Goal: Transaction & Acquisition: Purchase product/service

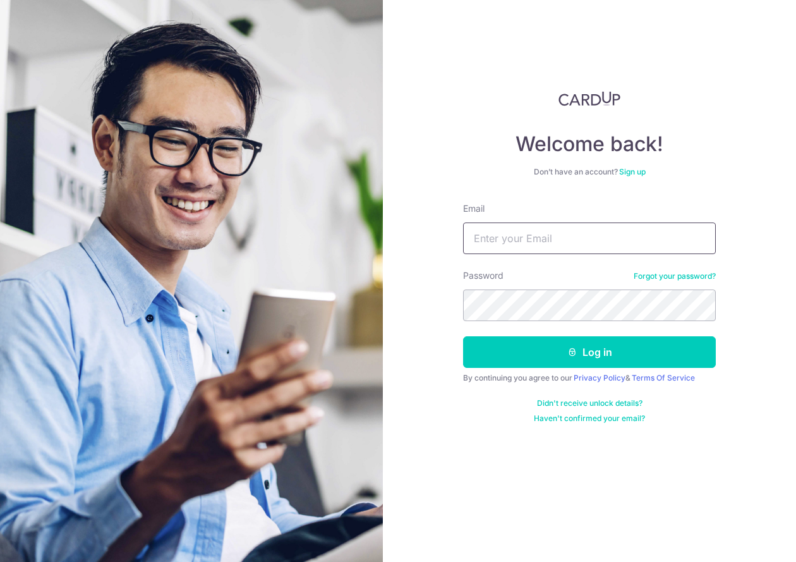
click at [559, 250] on input "Email" at bounding box center [589, 238] width 253 height 32
type input "j"
type input "j_chiangyc@yahoo.com.sg"
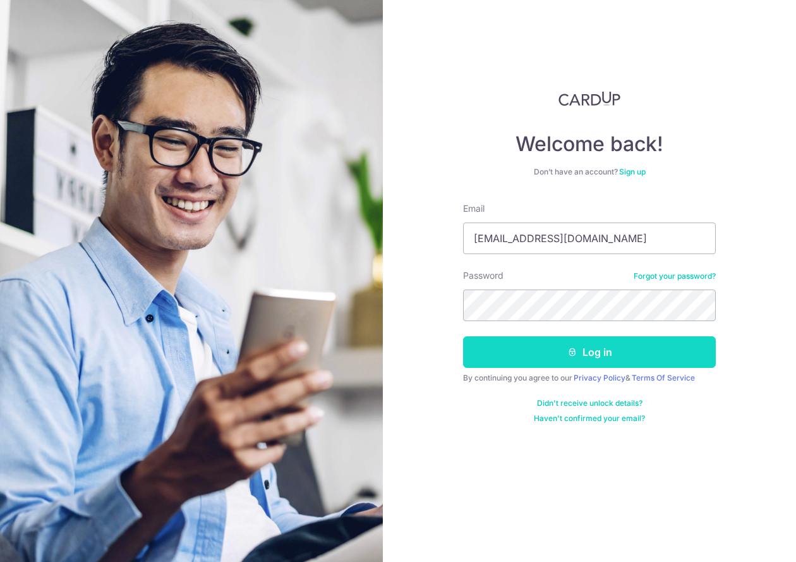
click at [551, 345] on button "Log in" at bounding box center [589, 352] width 253 height 32
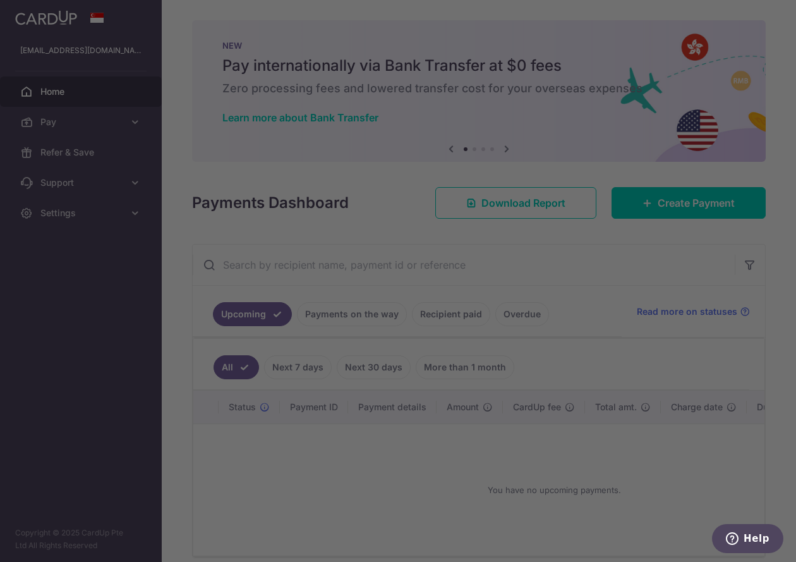
click at [690, 279] on div at bounding box center [402, 283] width 804 height 567
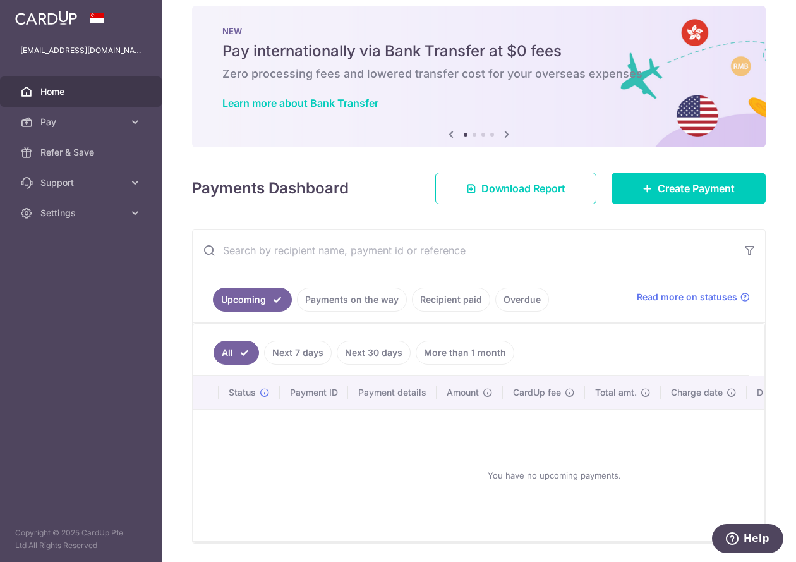
scroll to position [62, 0]
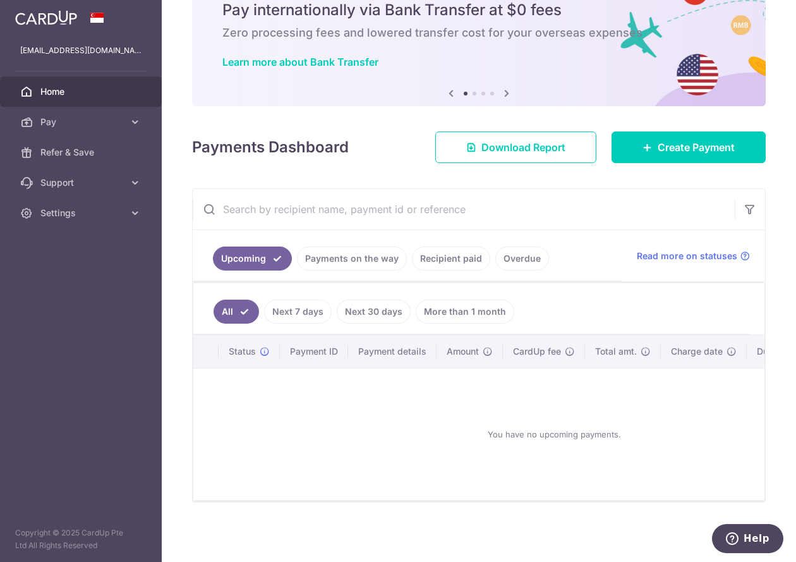
click at [688, 408] on div "You have no upcoming payments." at bounding box center [554, 434] width 691 height 111
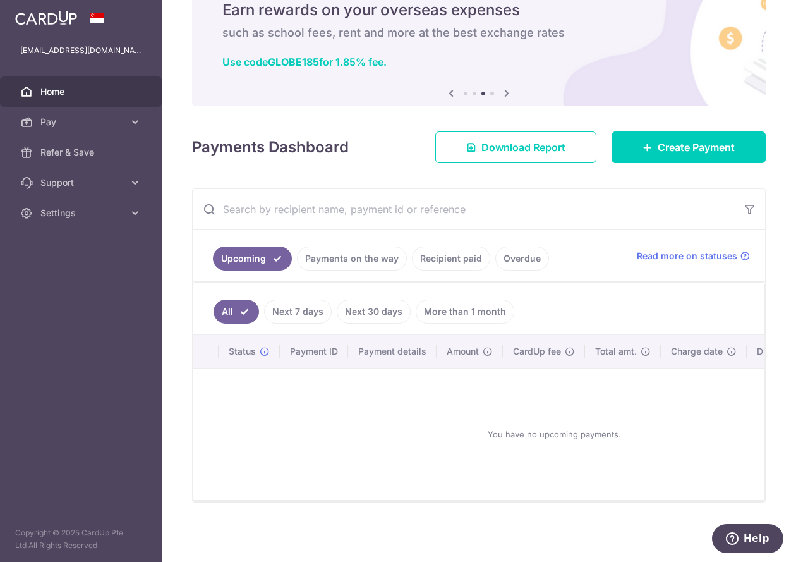
click at [701, 293] on ul "All Next 7 days Next 30 days More than 1 month" at bounding box center [471, 308] width 556 height 51
click at [140, 118] on icon at bounding box center [135, 122] width 13 height 13
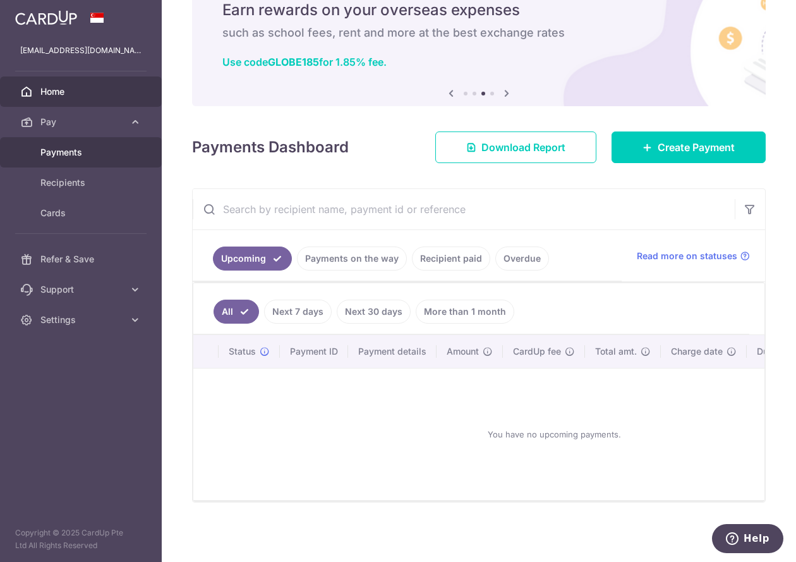
click at [45, 152] on span "Payments" at bounding box center [81, 152] width 83 height 13
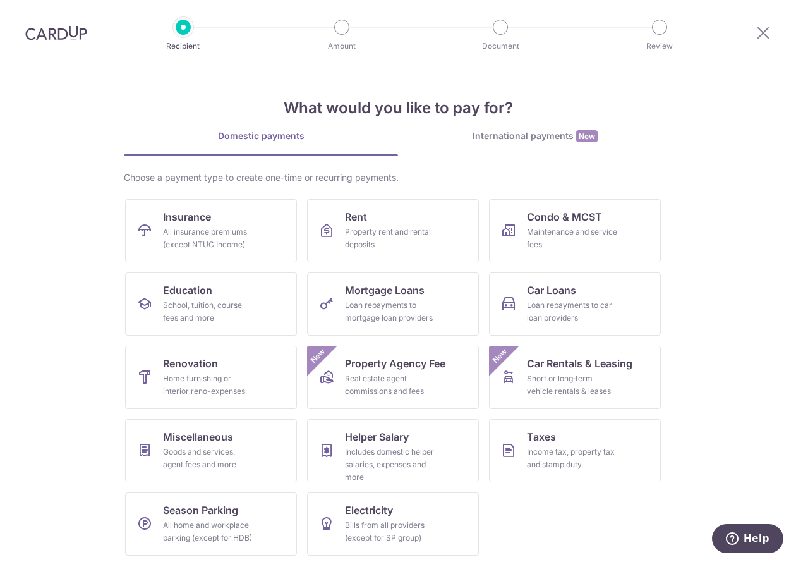
scroll to position [4, 0]
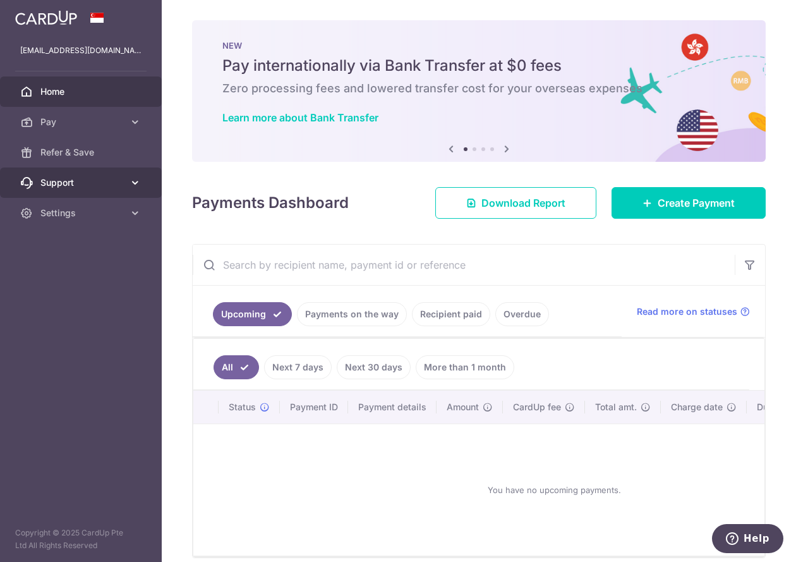
click at [135, 179] on icon at bounding box center [135, 182] width 13 height 13
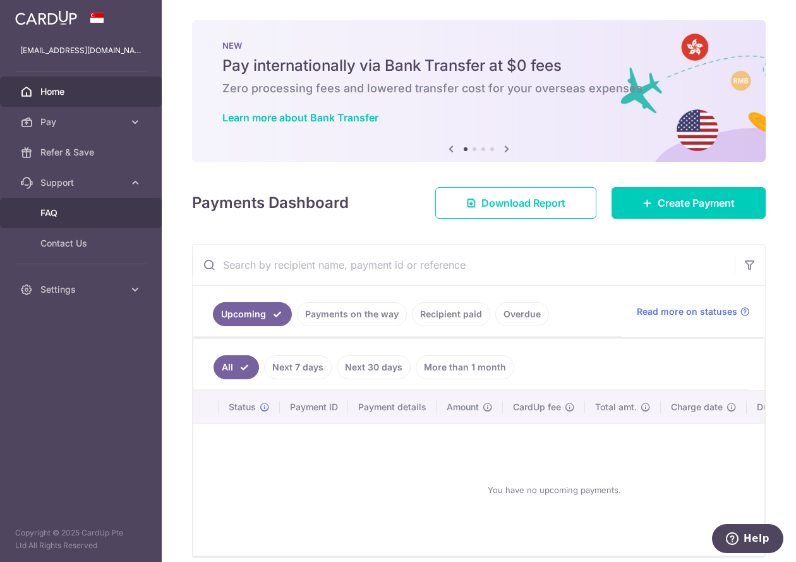
click at [57, 210] on span "FAQ" at bounding box center [81, 213] width 83 height 13
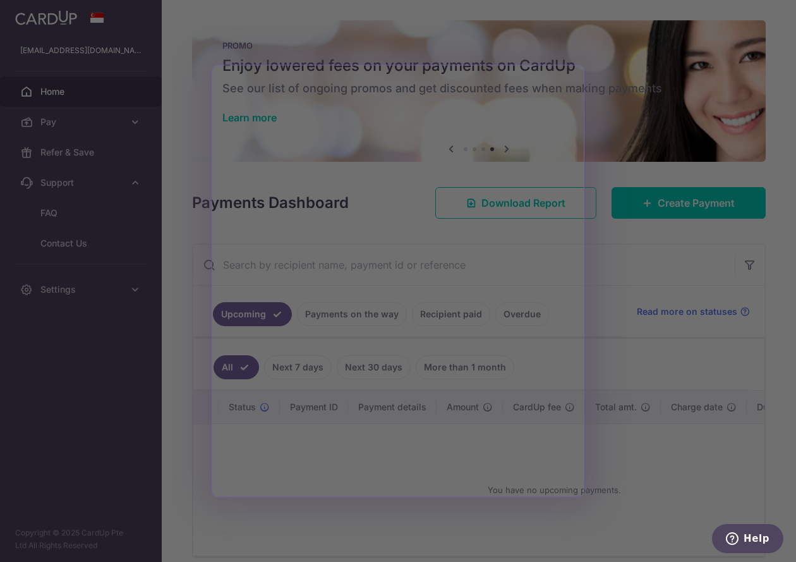
click at [746, 351] on div at bounding box center [402, 283] width 804 height 567
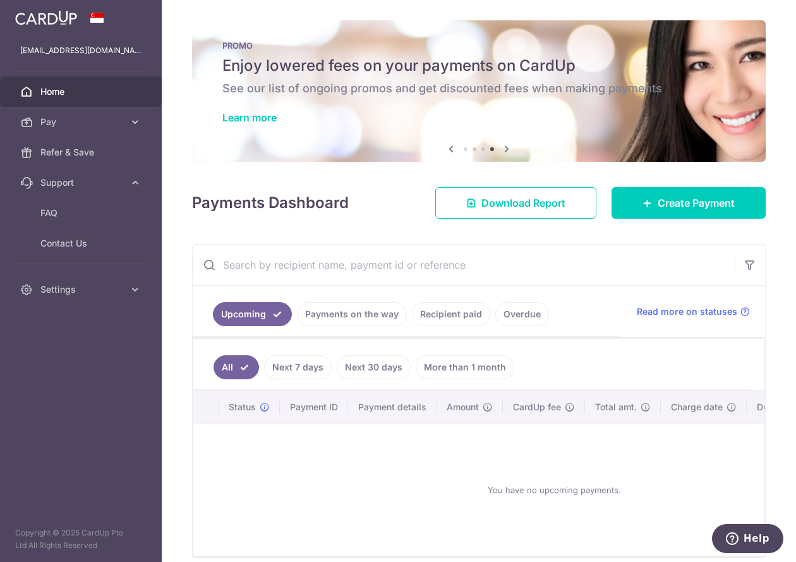
click at [698, 355] on ul "All Next 7 days Next 30 days More than 1 month" at bounding box center [471, 364] width 556 height 51
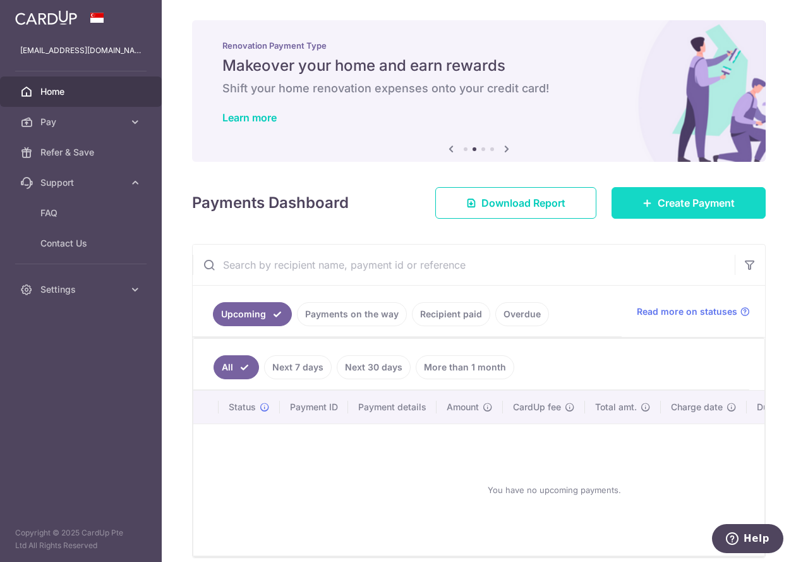
click at [709, 197] on span "Create Payment" at bounding box center [696, 202] width 77 height 15
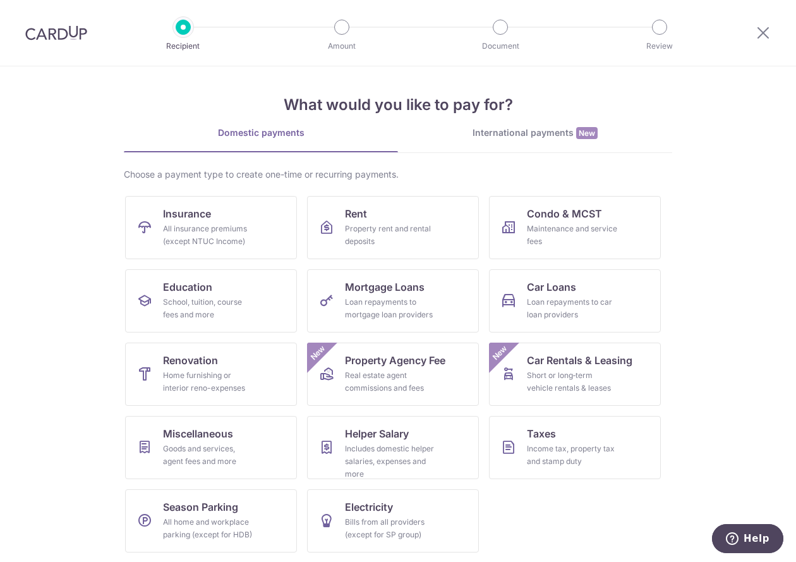
scroll to position [4, 0]
click at [187, 230] on div "All insurance premiums (except NTUC Income)" at bounding box center [208, 234] width 91 height 25
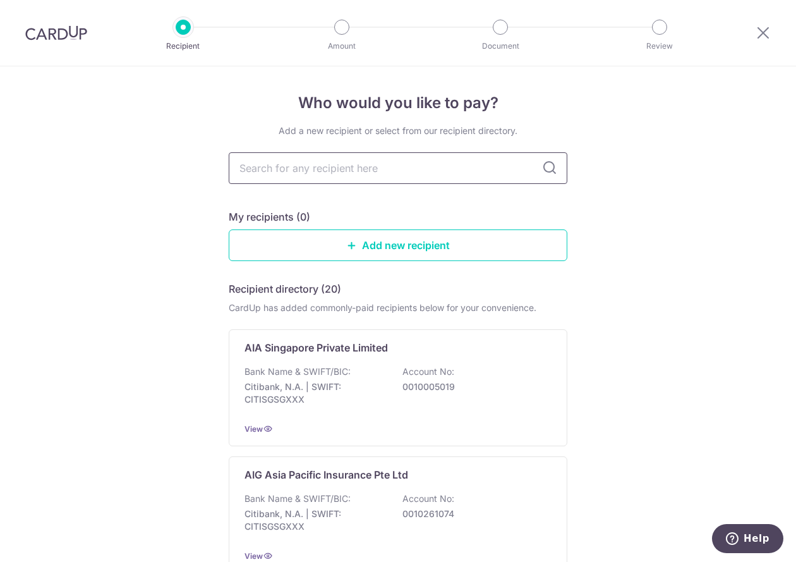
click at [279, 174] on input "text" at bounding box center [398, 168] width 339 height 32
type input "singlife"
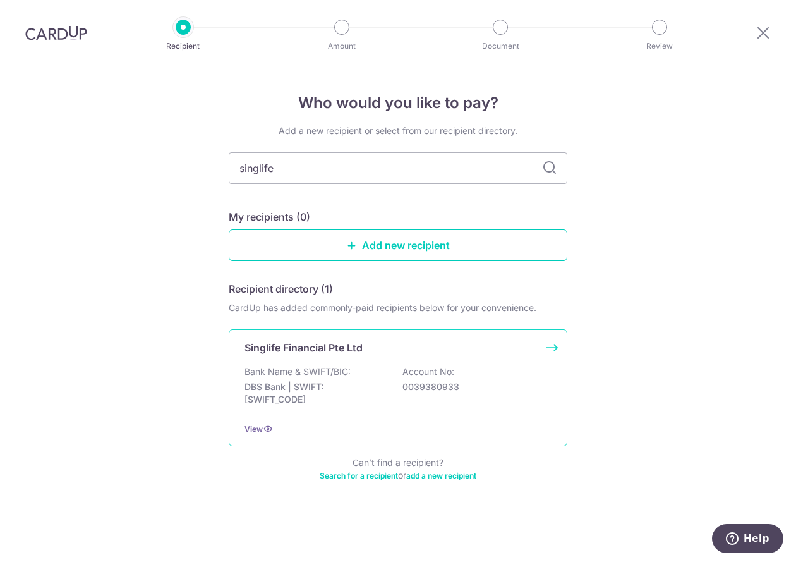
click at [339, 420] on div "Singlife Financial Pte Ltd Bank Name & SWIFT/BIC: DBS Bank | SWIFT: DBSSSGSGXXX…" at bounding box center [398, 387] width 339 height 117
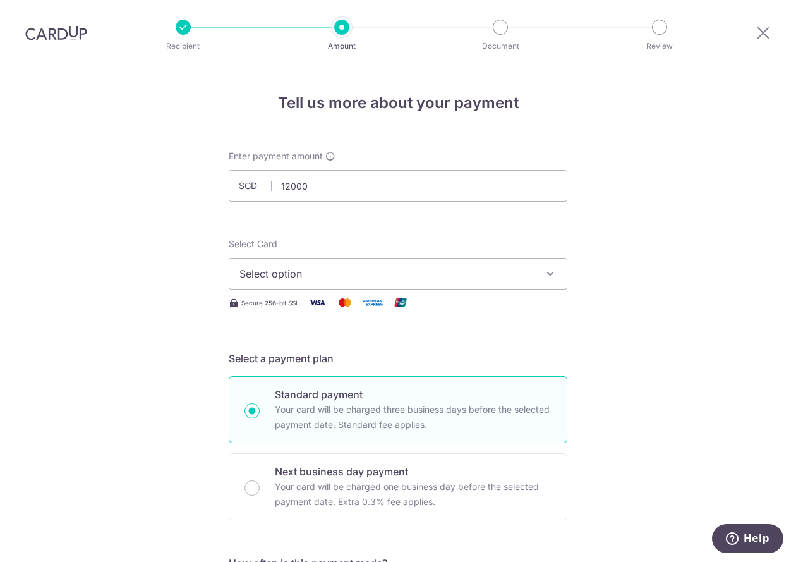
type input "12,000.00"
click at [527, 265] on button "Select option" at bounding box center [398, 274] width 339 height 32
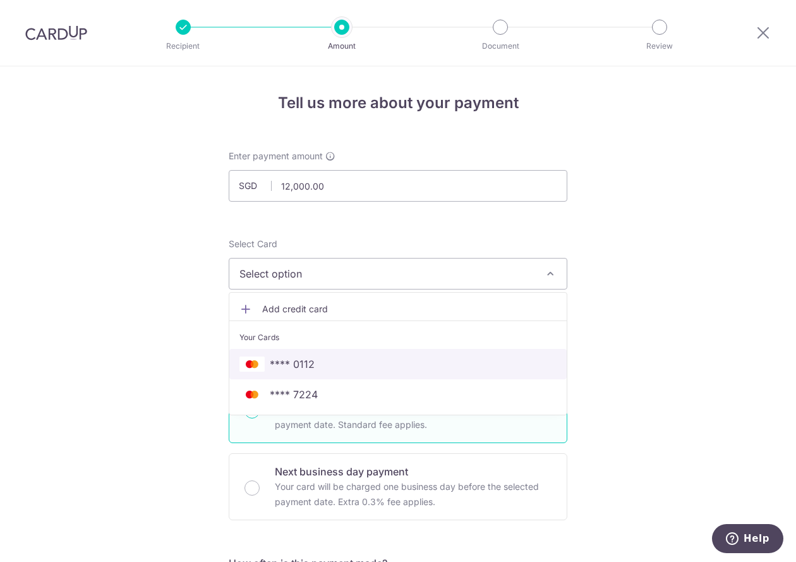
click at [404, 365] on span "**** 0112" at bounding box center [397, 363] width 317 height 15
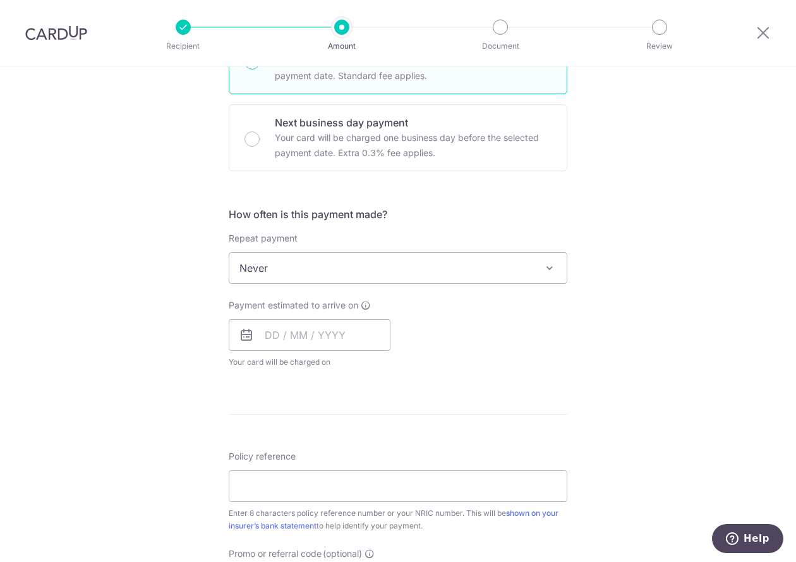
scroll to position [442, 0]
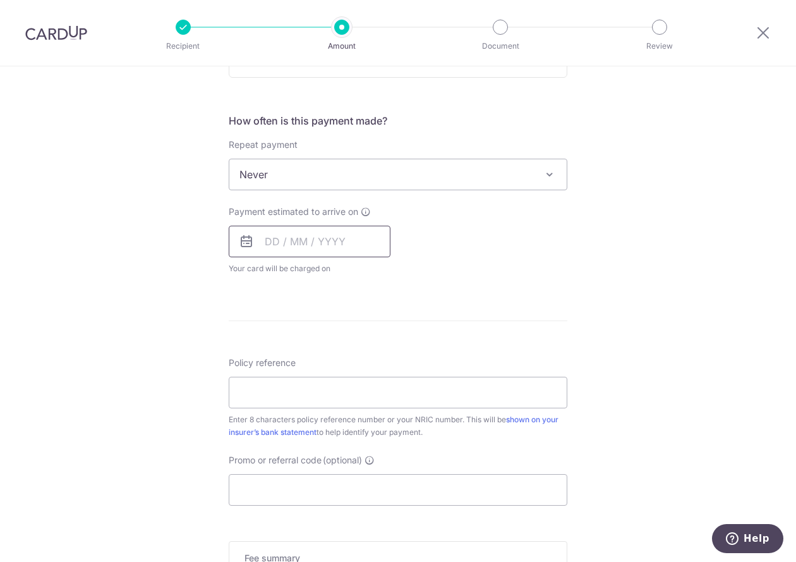
click at [288, 228] on input "text" at bounding box center [310, 242] width 162 height 32
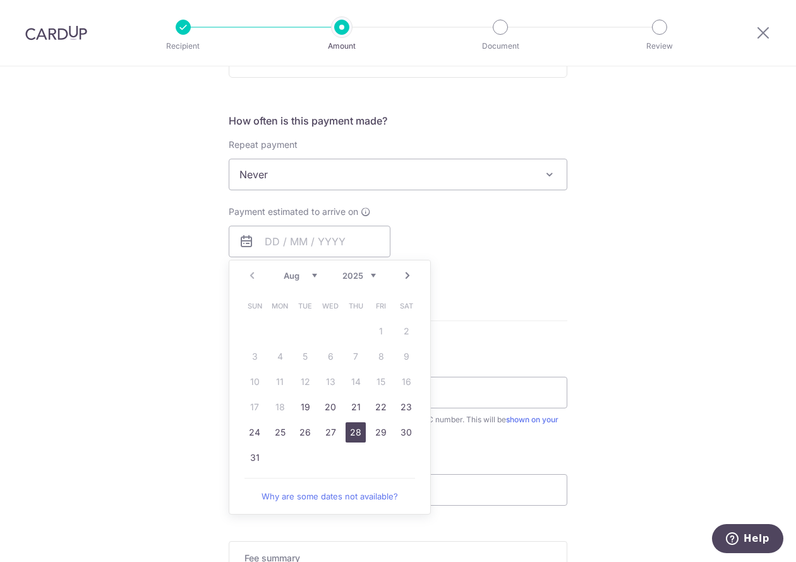
click at [347, 432] on link "28" at bounding box center [356, 432] width 20 height 20
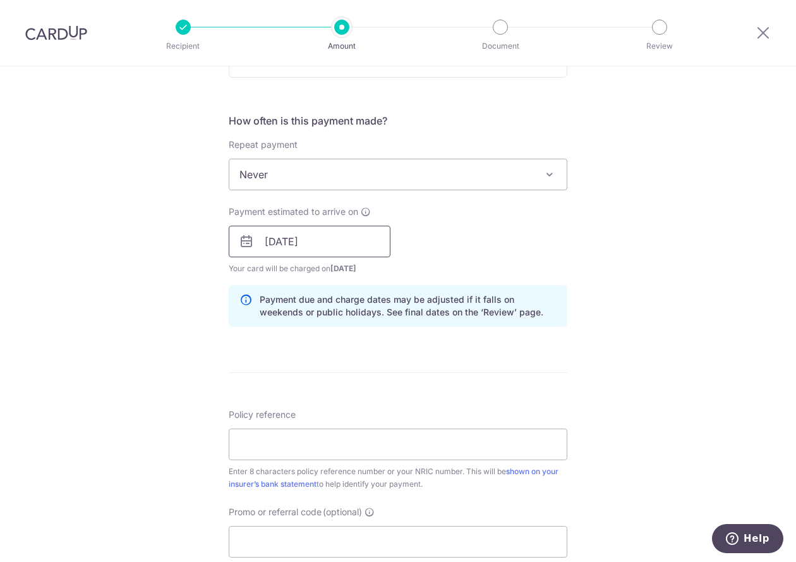
click at [298, 239] on input "28/08/2025" at bounding box center [310, 242] width 162 height 32
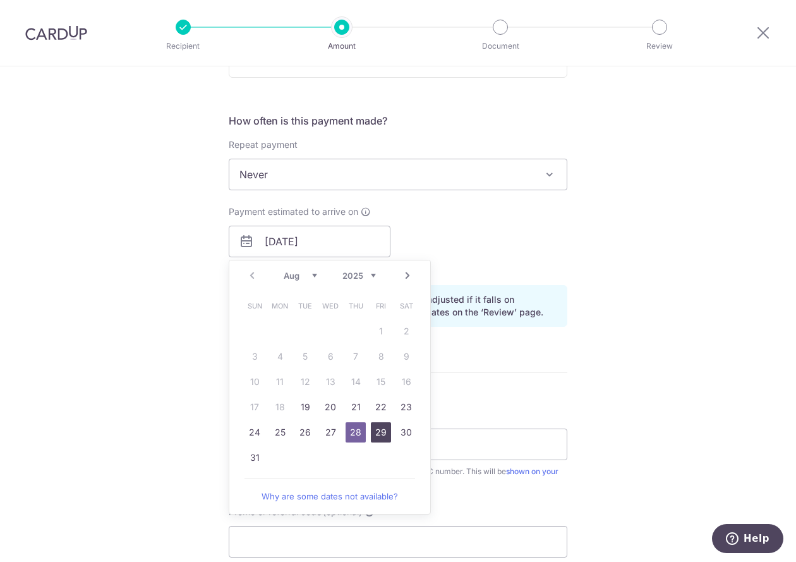
click at [374, 433] on link "29" at bounding box center [381, 432] width 20 height 20
type input "[DATE]"
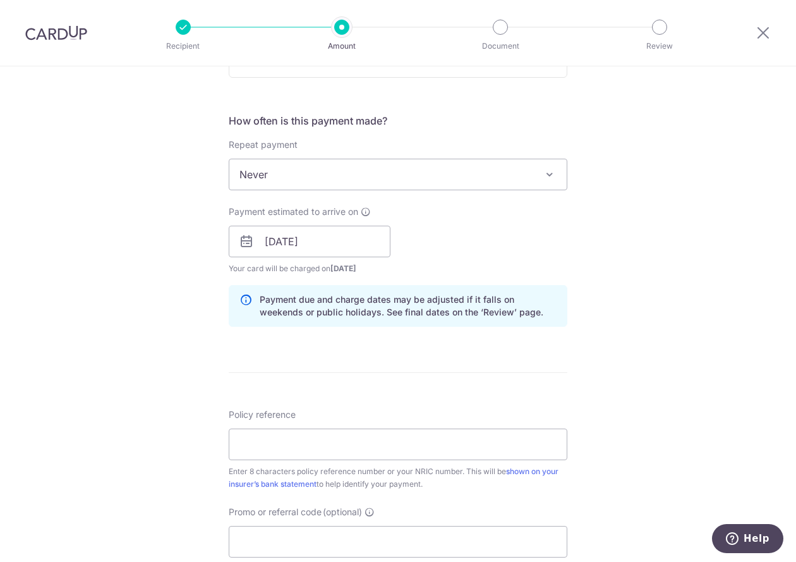
click at [646, 289] on div "Tell us more about your payment Enter payment amount SGD 12,000.00 12000.00 Sel…" at bounding box center [398, 221] width 796 height 1195
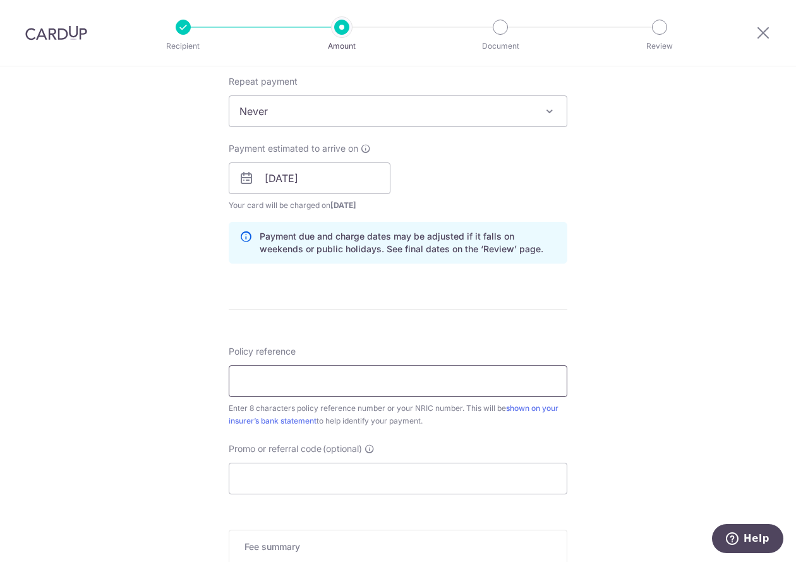
click at [396, 392] on input "Policy reference" at bounding box center [398, 381] width 339 height 32
type input "P4075678"
click at [303, 469] on input "Promo or referral code (optional)" at bounding box center [398, 479] width 339 height 32
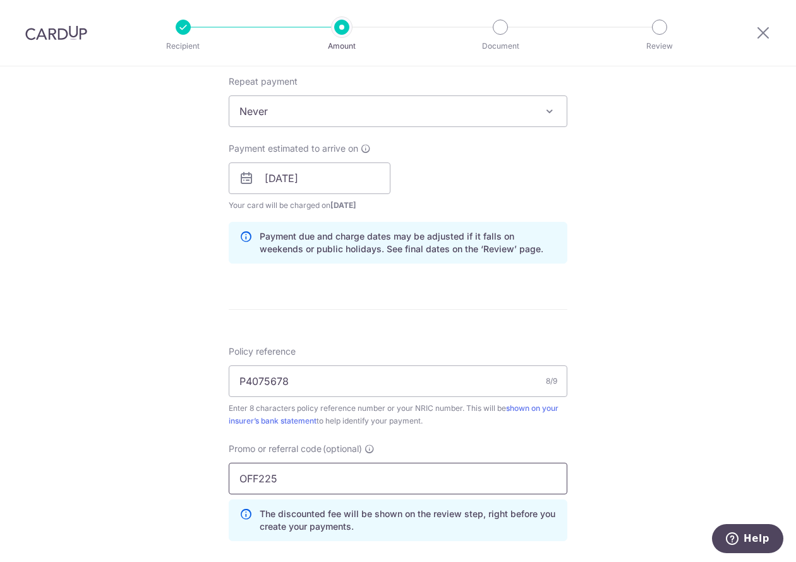
type input "OFF225"
drag, startPoint x: 646, startPoint y: 384, endPoint x: 676, endPoint y: 373, distance: 31.8
click at [676, 373] on div "Tell us more about your payment Enter payment amount SGD 12,000.00 12000.00 Sel…" at bounding box center [398, 187] width 796 height 1252
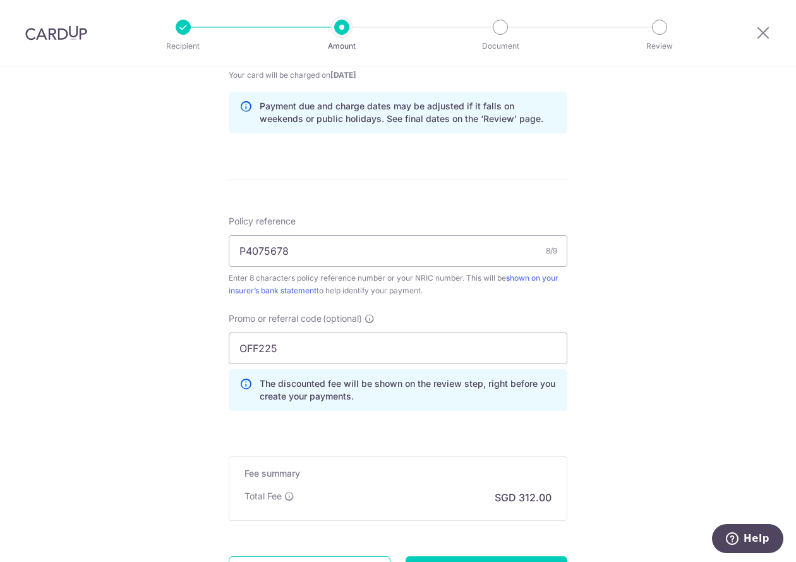
scroll to position [693, 0]
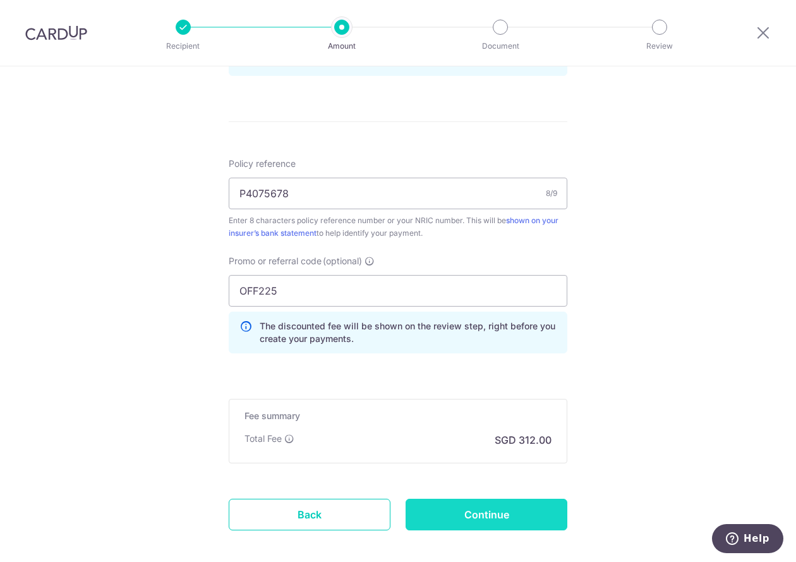
click at [493, 511] on input "Continue" at bounding box center [487, 515] width 162 height 32
type input "Create Schedule"
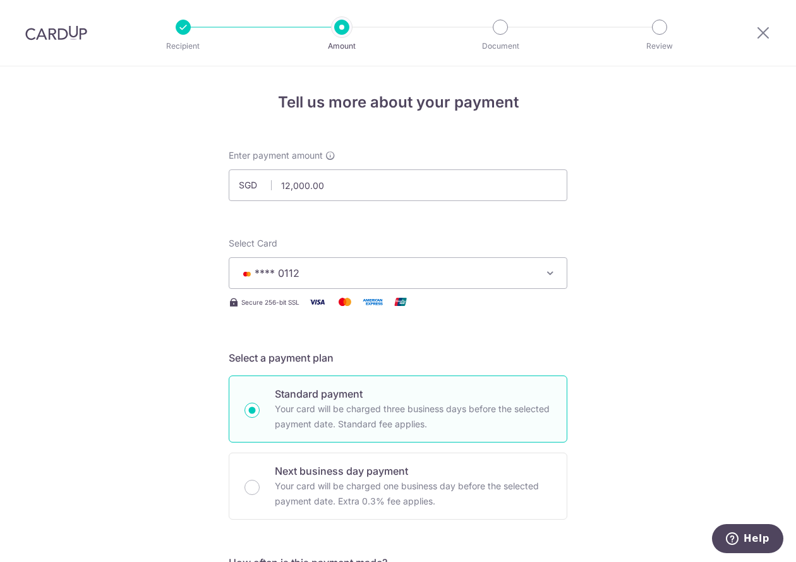
scroll to position [0, 0]
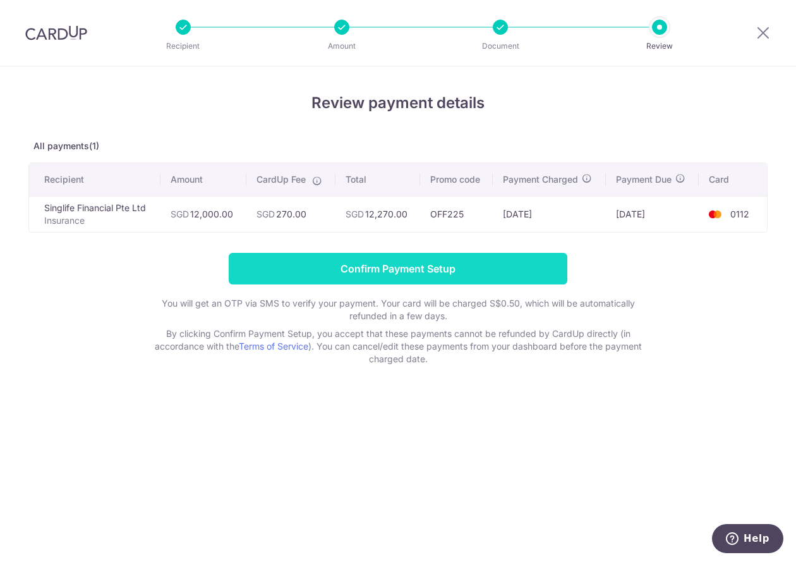
click at [427, 262] on input "Confirm Payment Setup" at bounding box center [398, 269] width 339 height 32
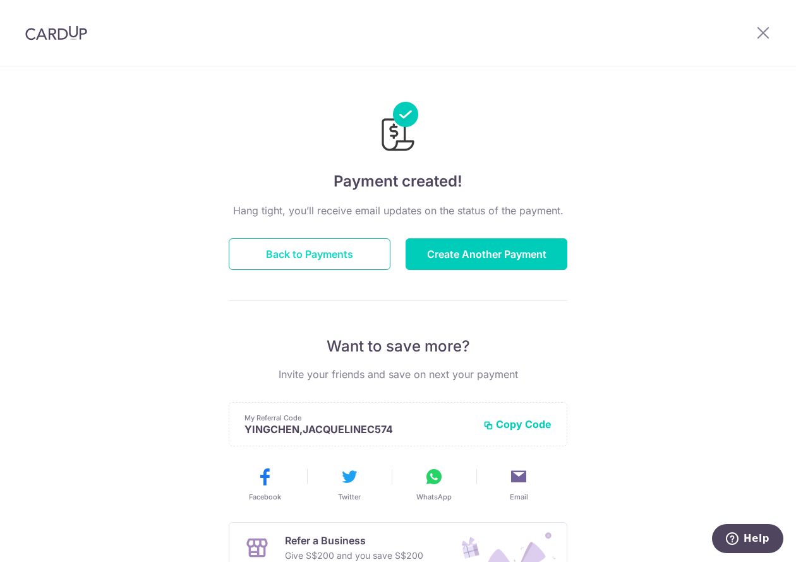
click at [296, 268] on button "Back to Payments" at bounding box center [310, 254] width 162 height 32
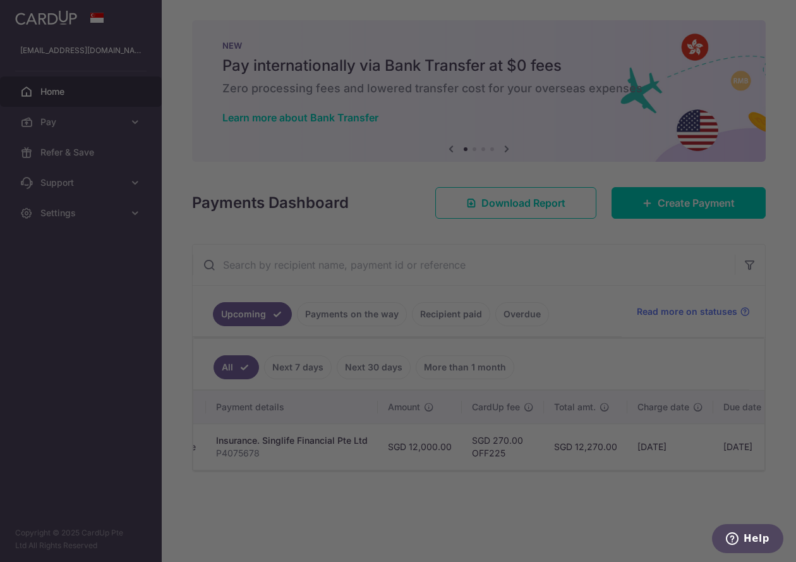
scroll to position [0, 353]
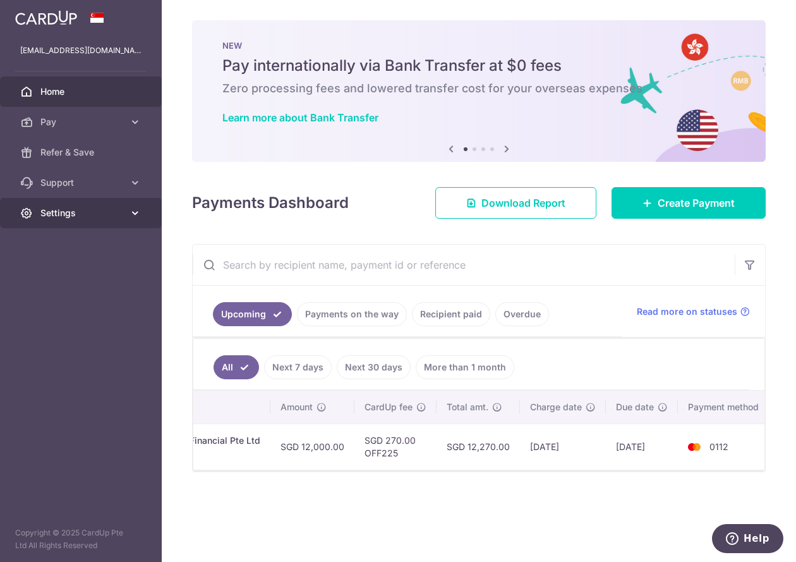
click at [123, 212] on span "Settings" at bounding box center [81, 213] width 83 height 13
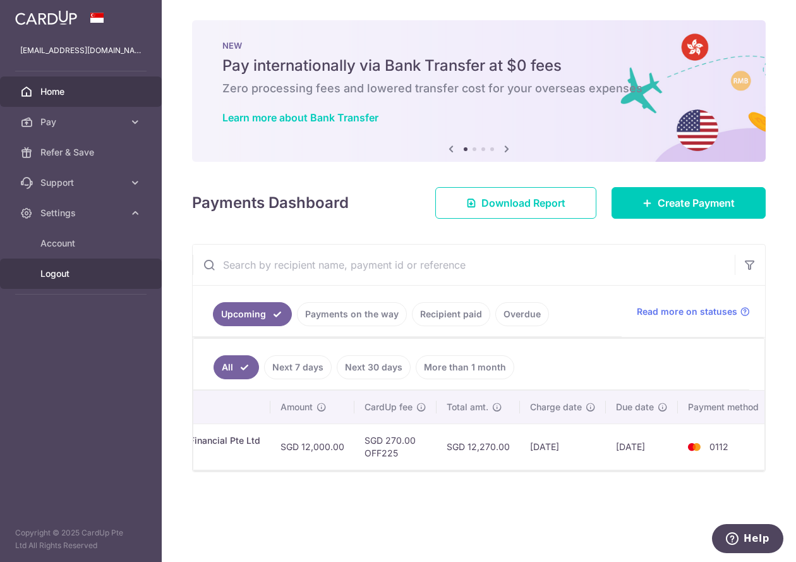
click at [61, 271] on span "Logout" at bounding box center [81, 273] width 83 height 13
